Goal: Transaction & Acquisition: Purchase product/service

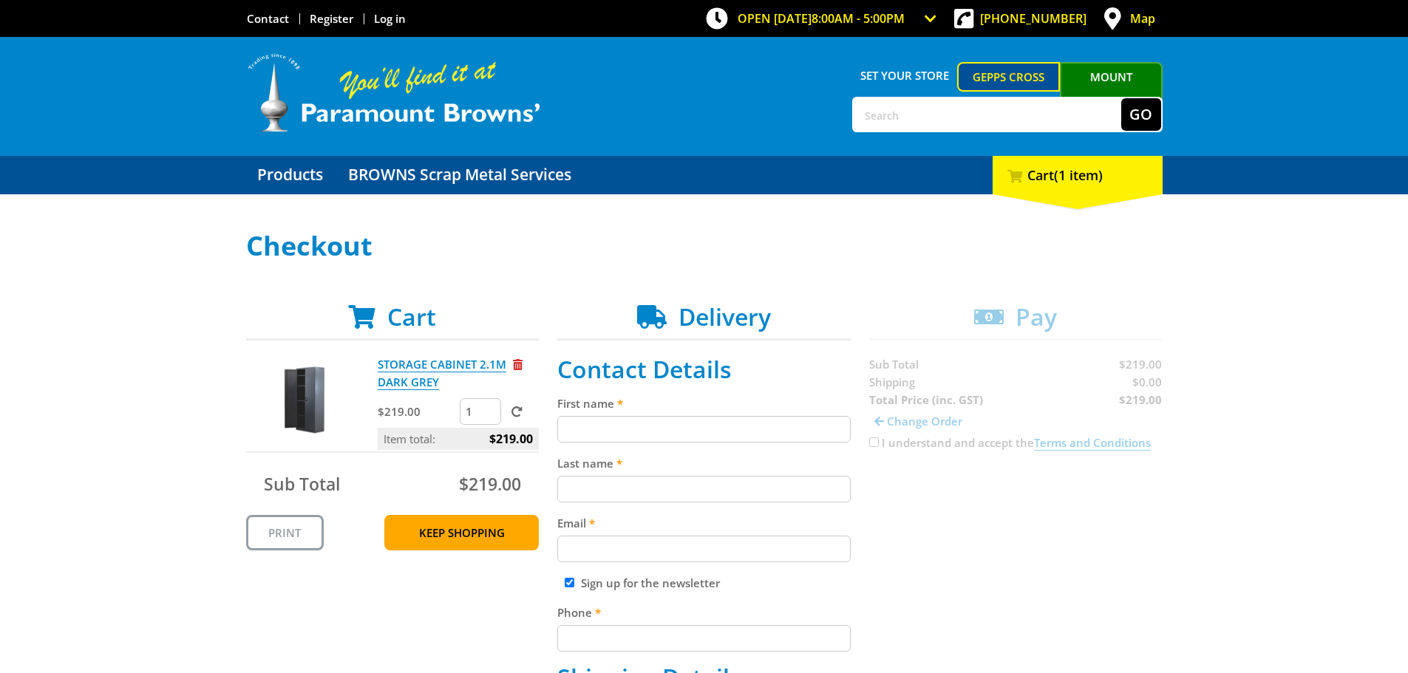
click at [687, 430] on input "First name" at bounding box center [703, 429] width 293 height 27
type input "[PERSON_NAME]"
type input "[PERSON_NAME][EMAIL_ADDRESS][DOMAIN_NAME]"
type input "0410560993"
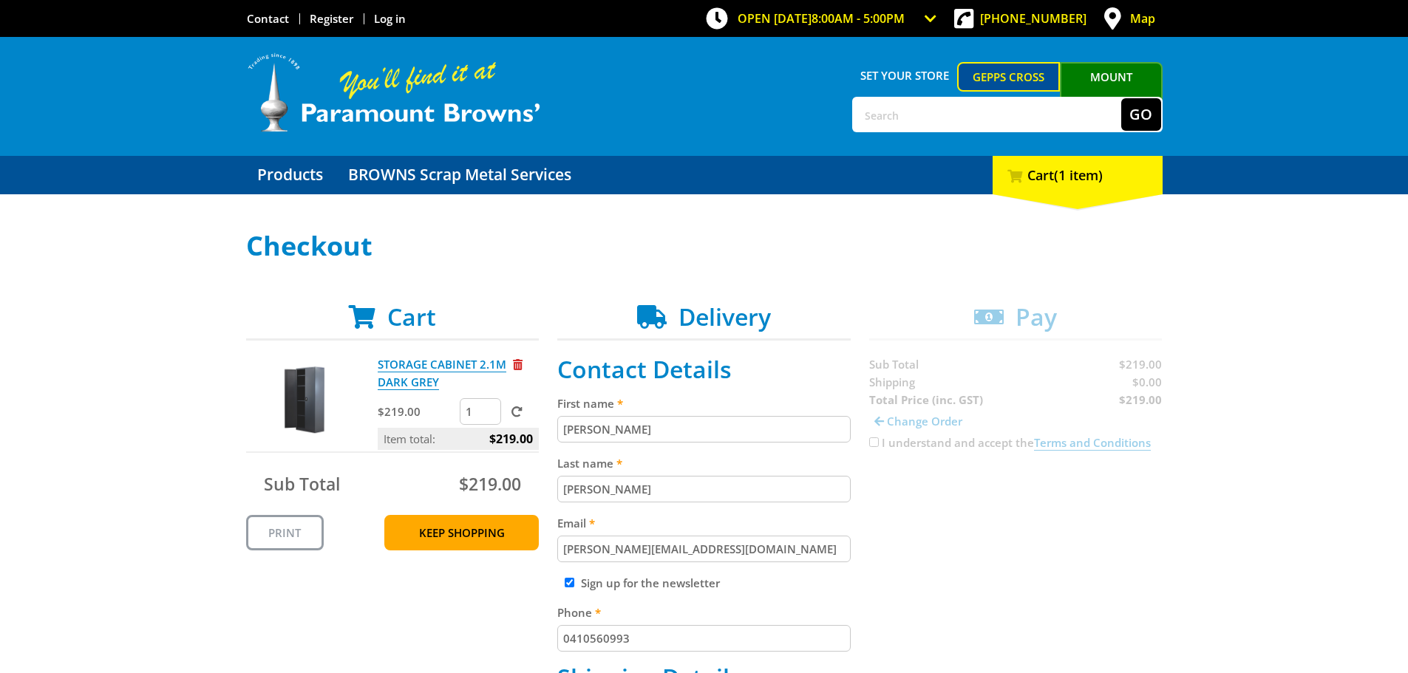
type input "Regal Crash repairs"
type input "[STREET_ADDRESS]"
type input "[GEOGRAPHIC_DATA]"
type input "5087"
select select "SA"
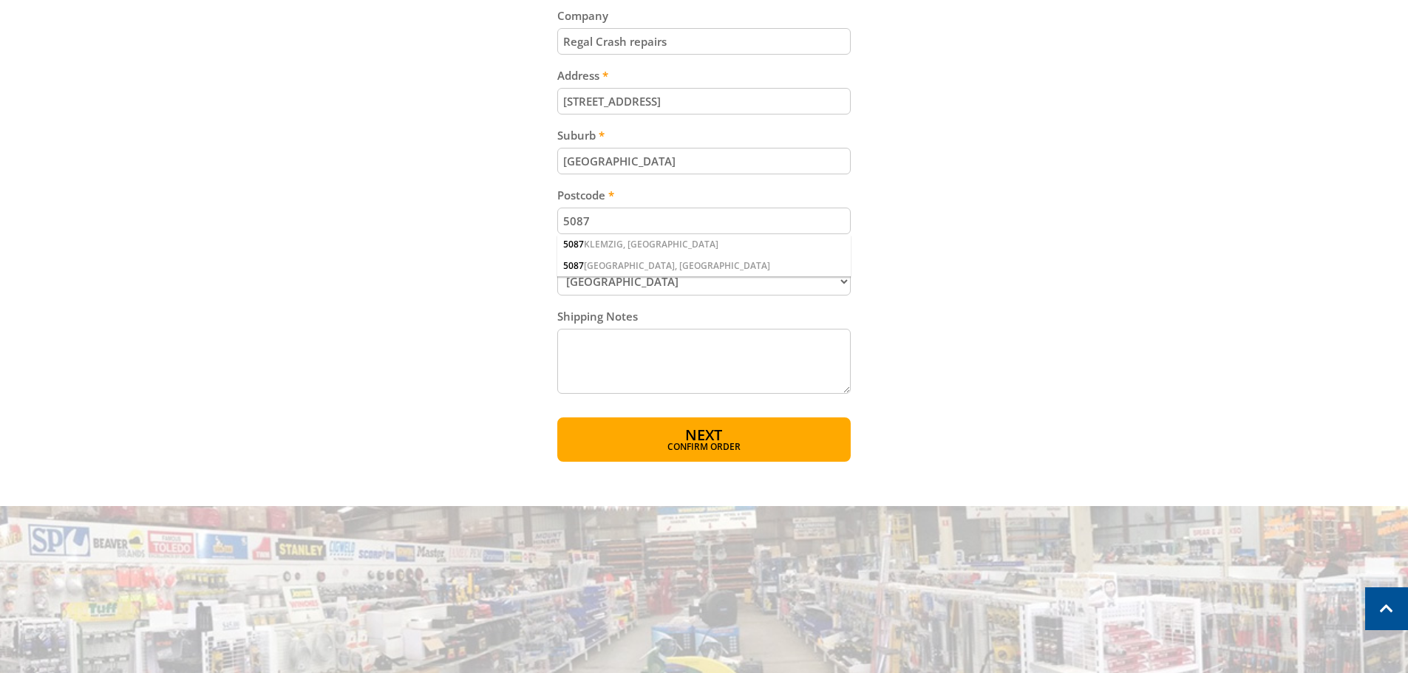
scroll to position [813, 0]
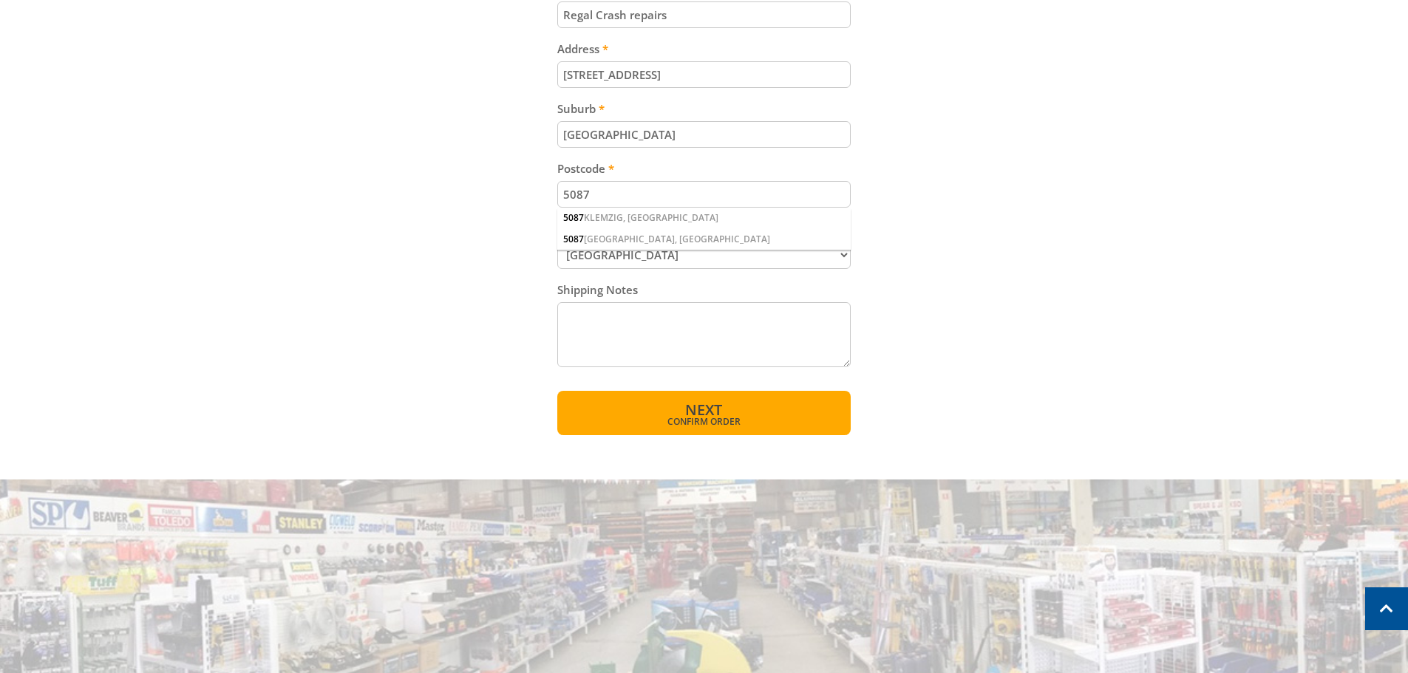
click at [690, 418] on span "Confirm order" at bounding box center [704, 422] width 230 height 9
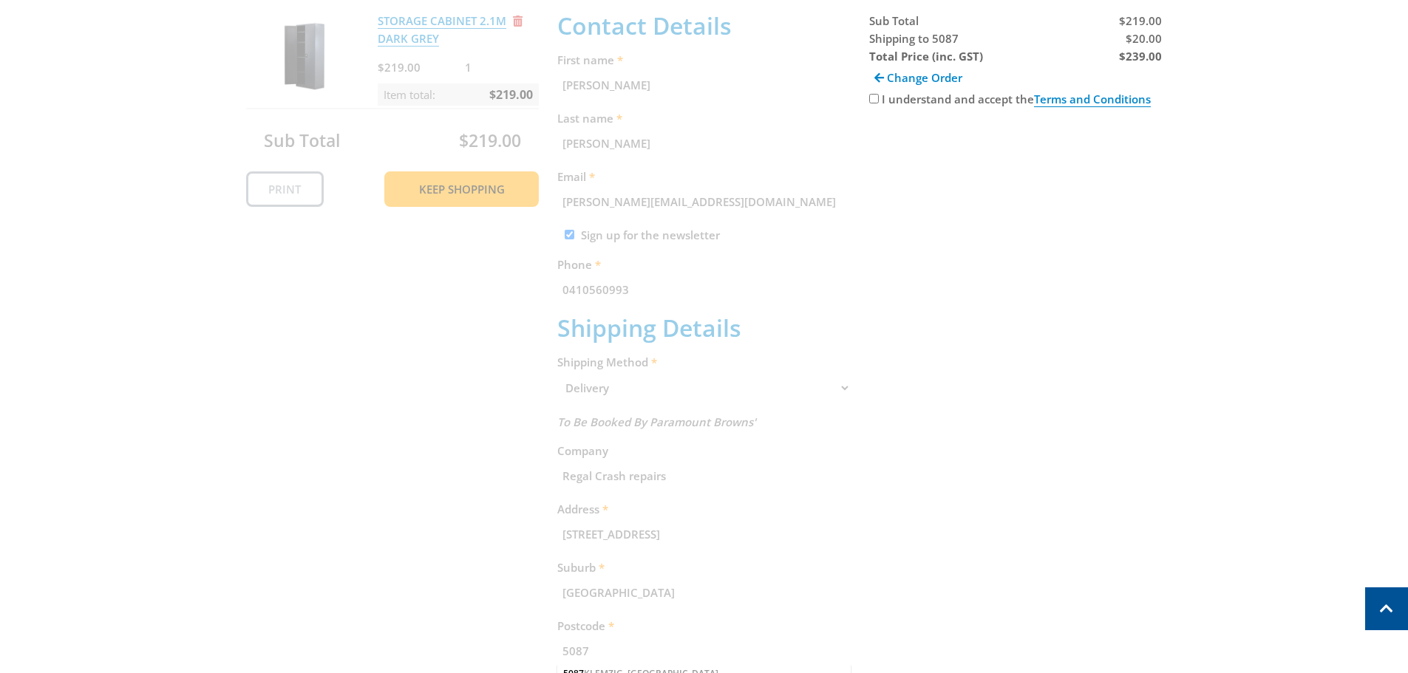
scroll to position [303, 0]
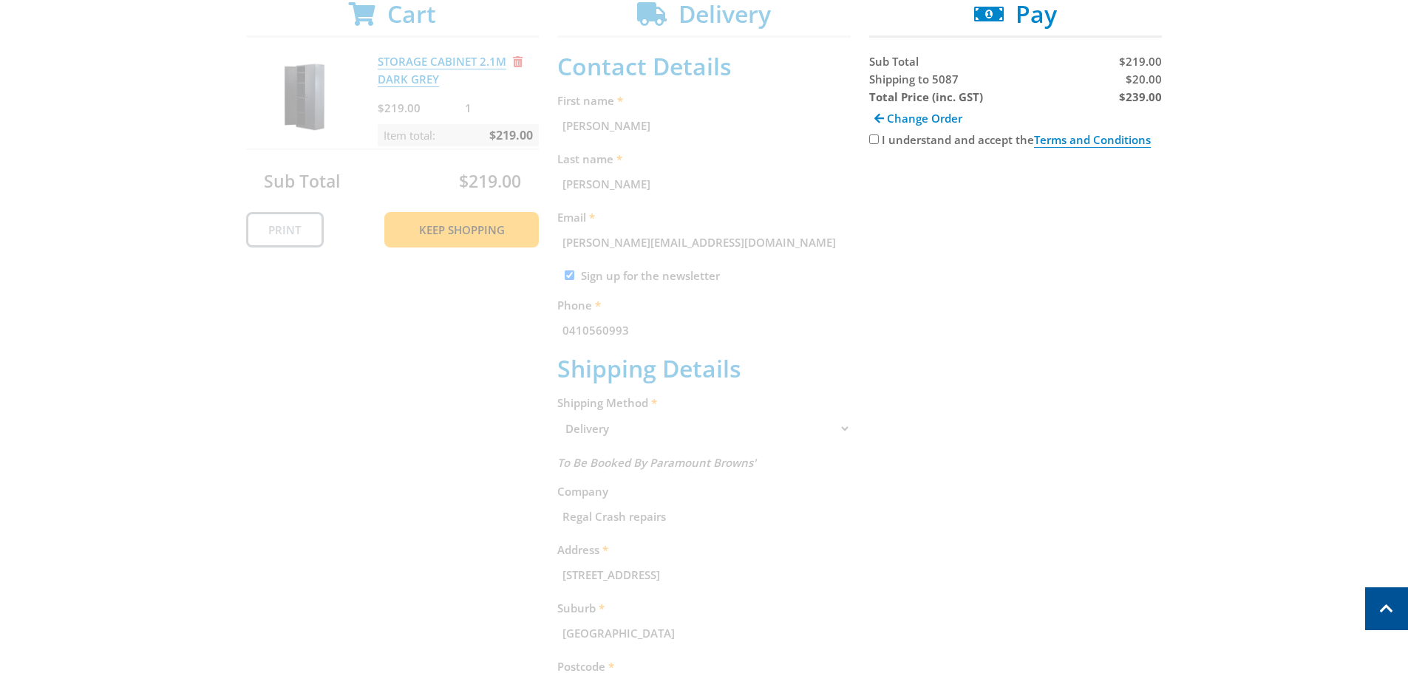
click at [968, 299] on div "Cart STORAGE CABINET 2.1M DARK GREY $219.00 1 Item total: $219.00 Sub Total $21…" at bounding box center [704, 464] width 917 height 929
click at [876, 140] on input "I understand and accept the Terms and Conditions" at bounding box center [874, 140] width 10 height 10
checkbox input "true"
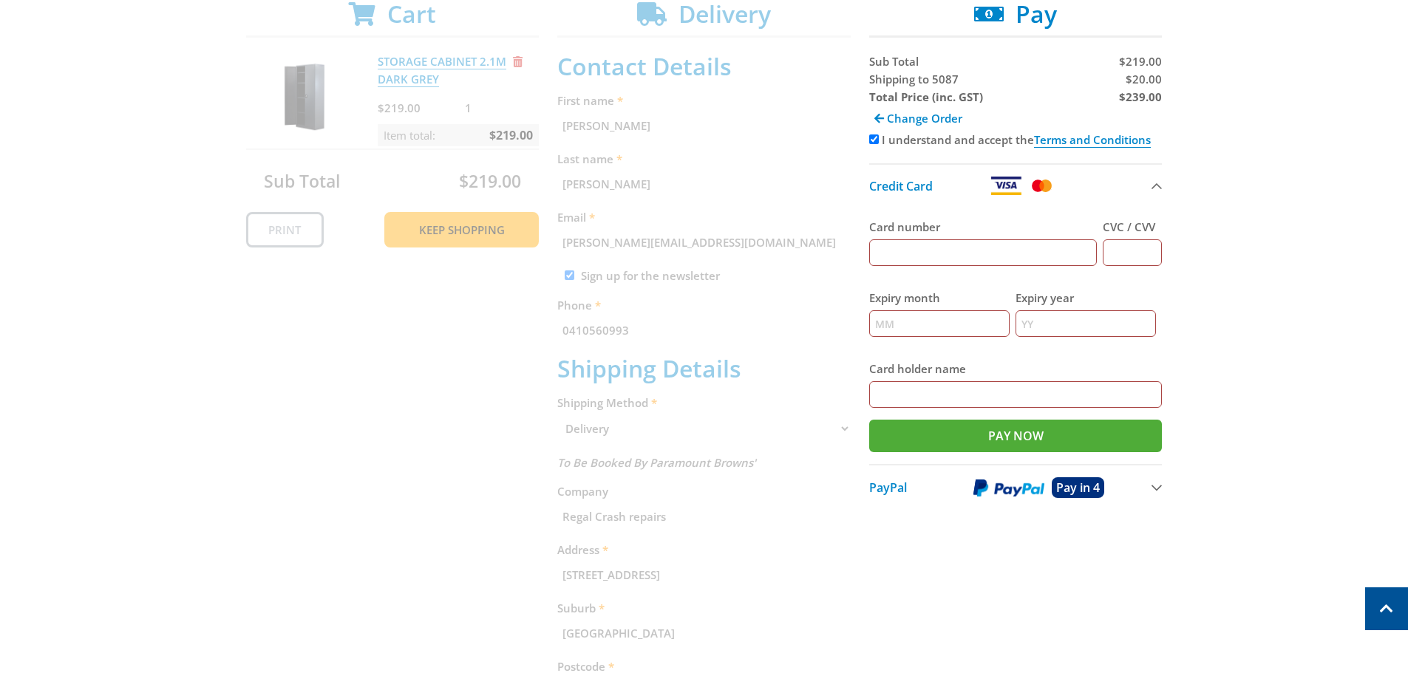
click at [995, 253] on input "Card number" at bounding box center [983, 253] width 228 height 27
